Goal: Task Accomplishment & Management: Manage account settings

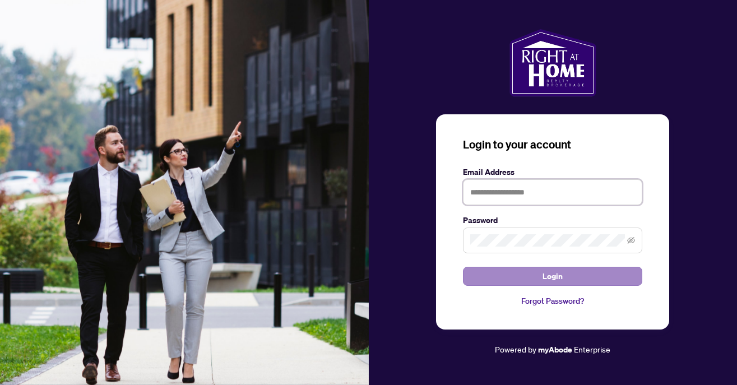
type input "**********"
click at [542, 276] on button "Login" at bounding box center [552, 276] width 179 height 19
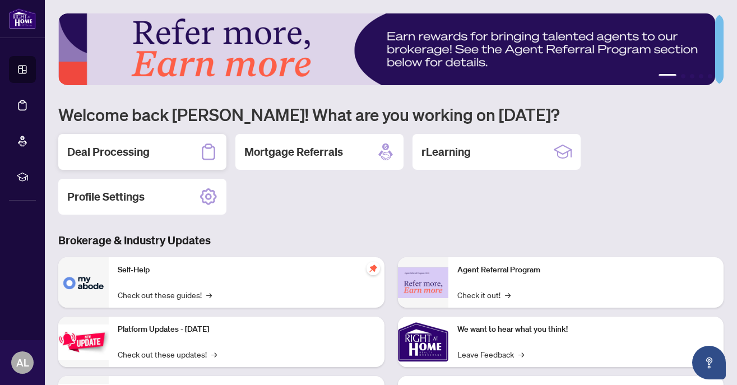
click at [118, 159] on div "Deal Processing" at bounding box center [142, 152] width 168 height 36
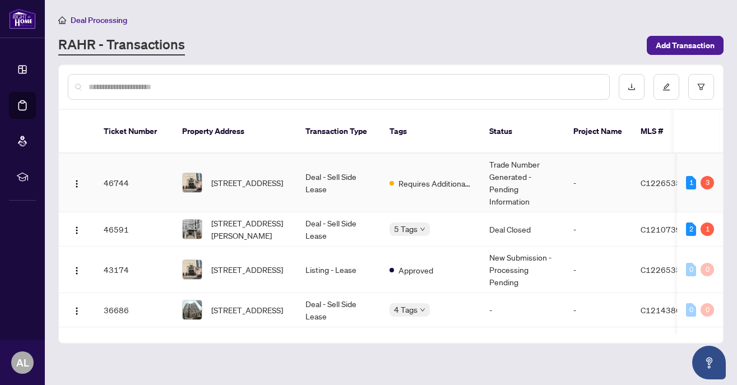
click at [371, 165] on td "Deal - Sell Side Lease" at bounding box center [339, 183] width 84 height 59
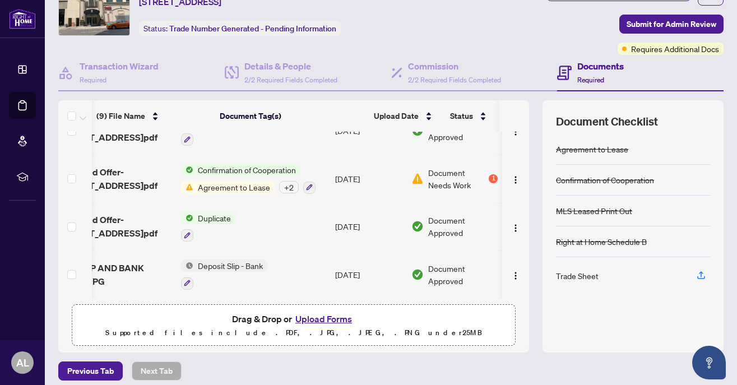
scroll to position [0, 50]
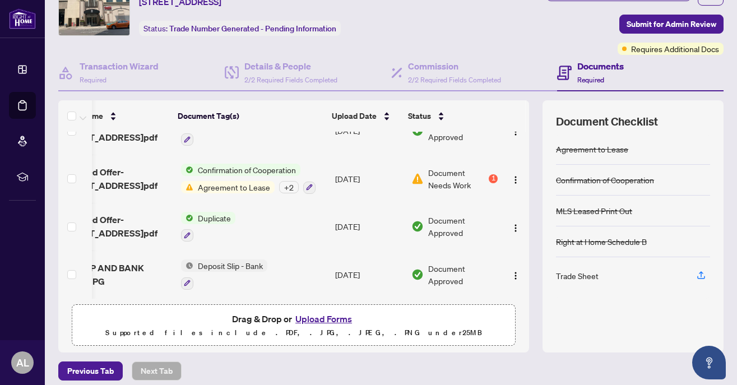
click at [431, 184] on span "Document Needs Work" at bounding box center [457, 179] width 58 height 25
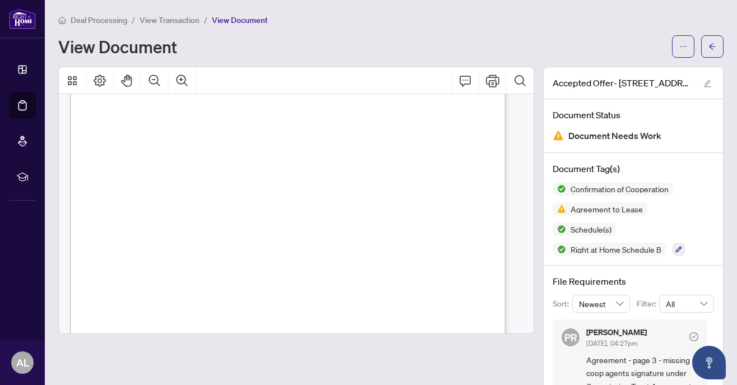
scroll to position [636, 0]
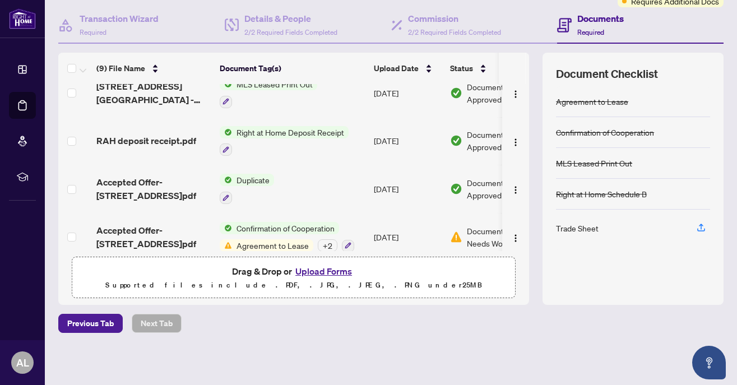
scroll to position [257, 0]
